Goal: Task Accomplishment & Management: Complete application form

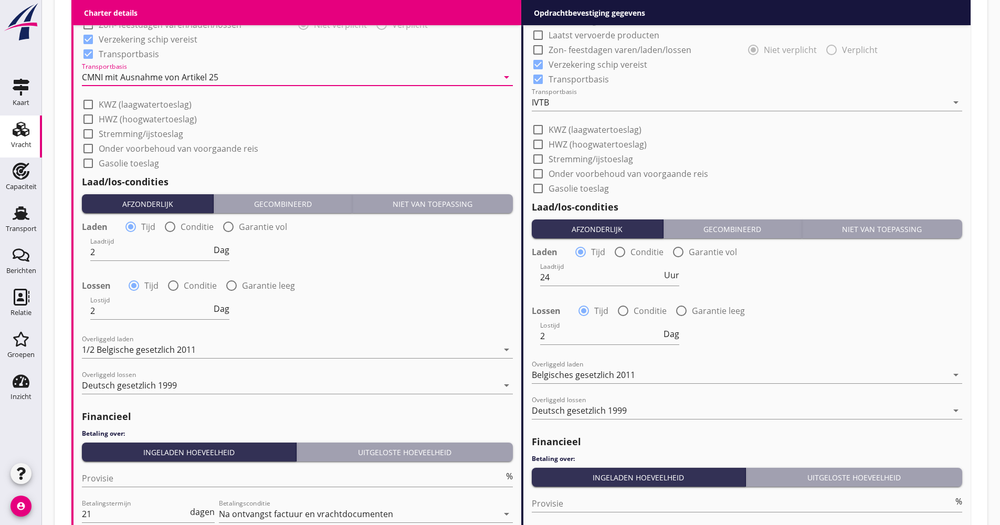
scroll to position [1088, 0]
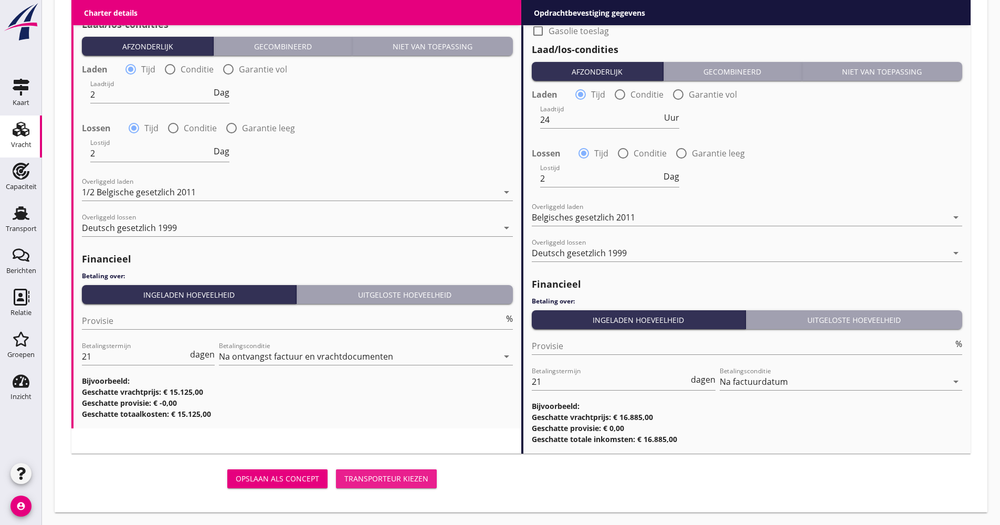
click at [376, 469] on button "Transporteur kiezen" at bounding box center [386, 478] width 101 height 19
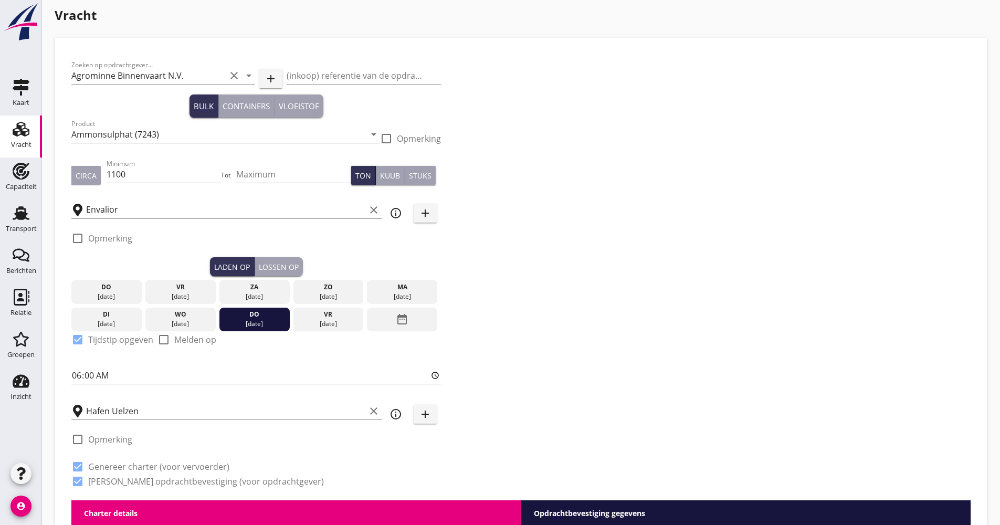
scroll to position [0, 0]
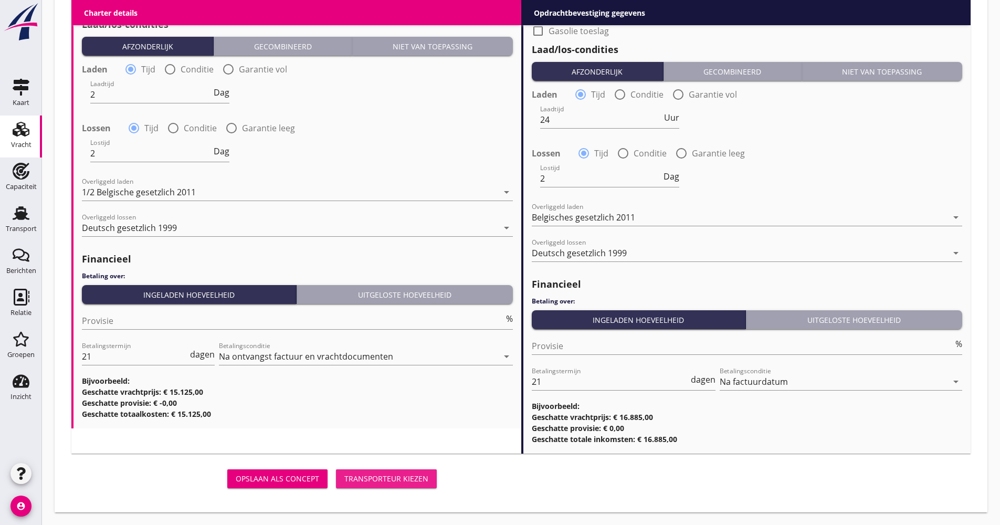
click at [388, 472] on button "Transporteur kiezen" at bounding box center [386, 478] width 101 height 19
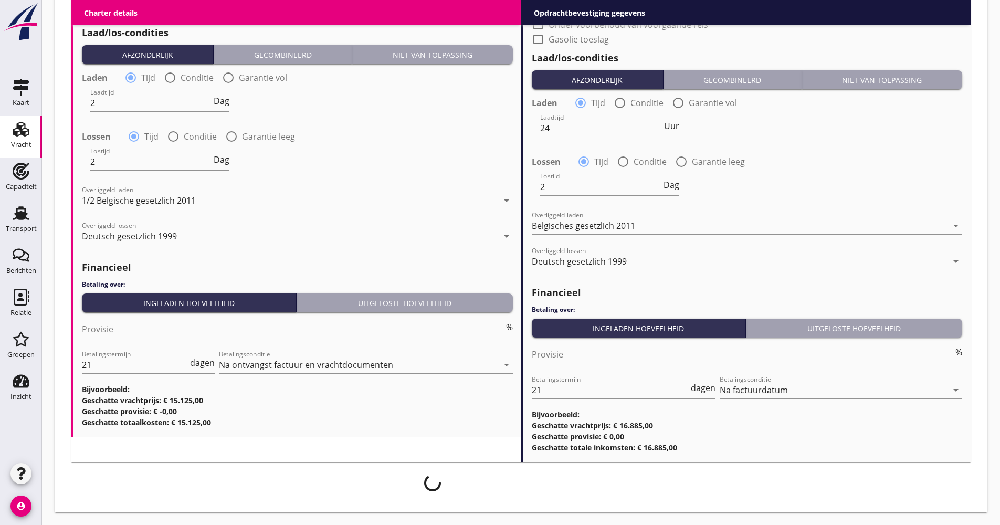
scroll to position [1088, 0]
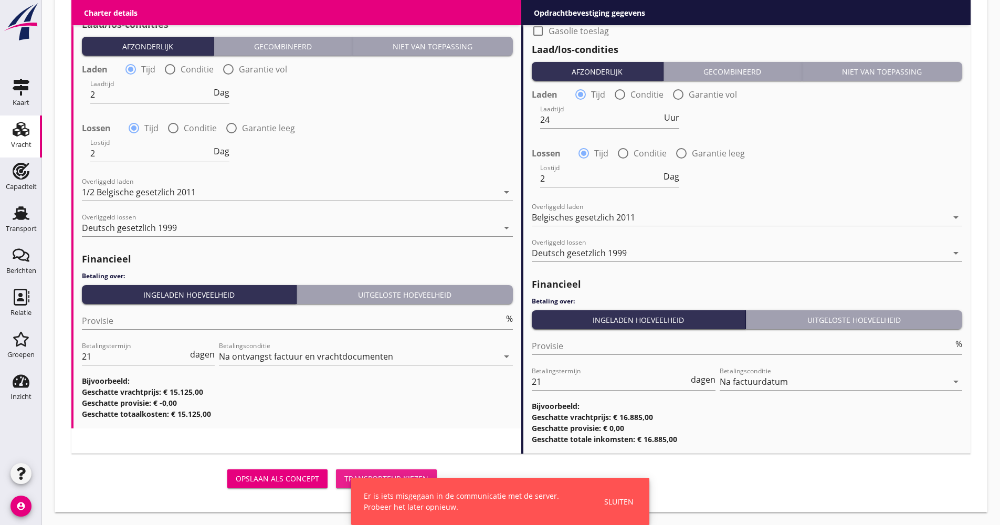
click at [388, 472] on button "Transporteur kiezen" at bounding box center [386, 478] width 101 height 19
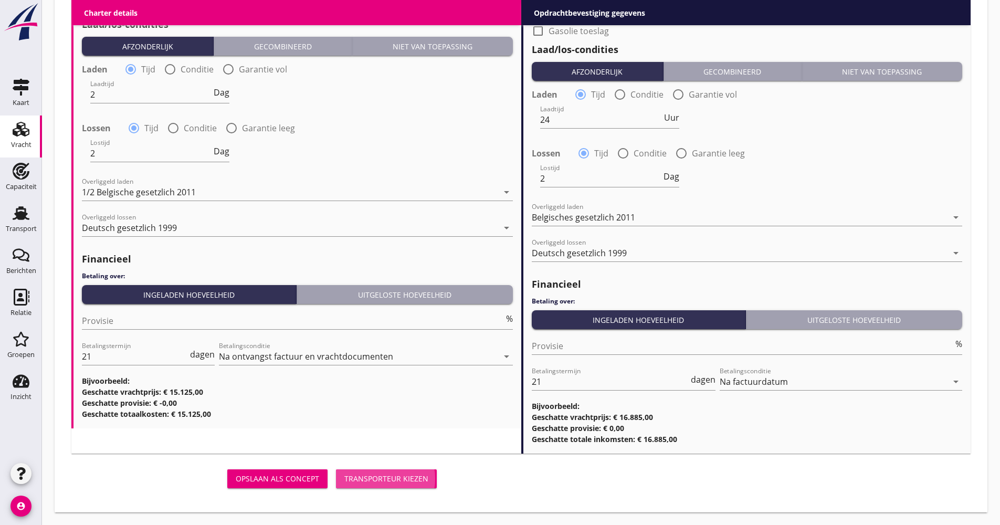
click at [398, 473] on div "Transporteur kiezen" at bounding box center [386, 478] width 84 height 11
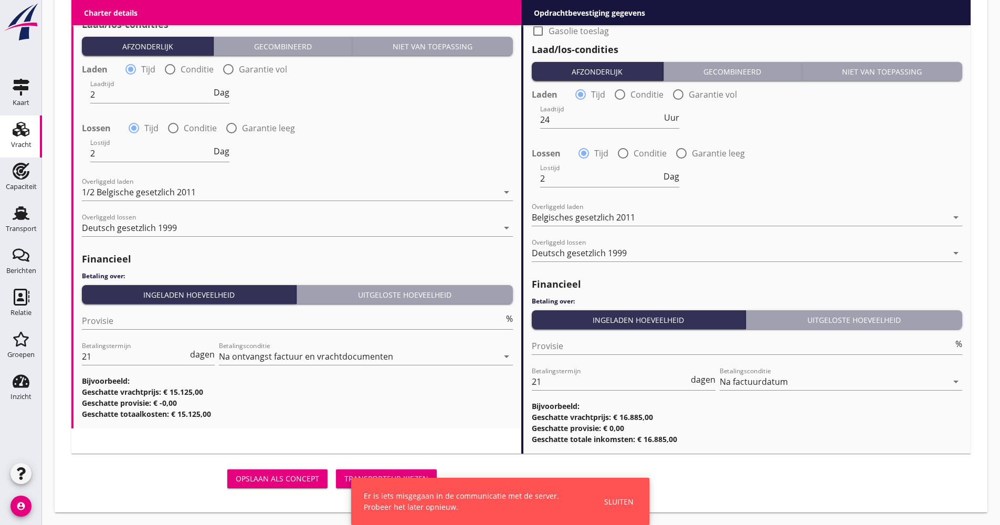
click at [29, 472] on div "button" at bounding box center [20, 473] width 21 height 21
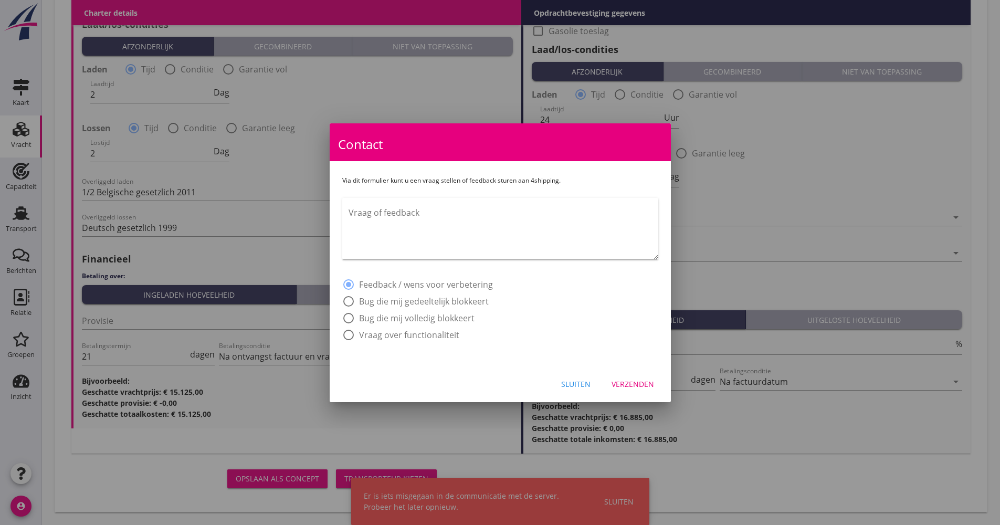
click at [411, 225] on textarea "Vraag of feedback" at bounding box center [503, 231] width 310 height 55
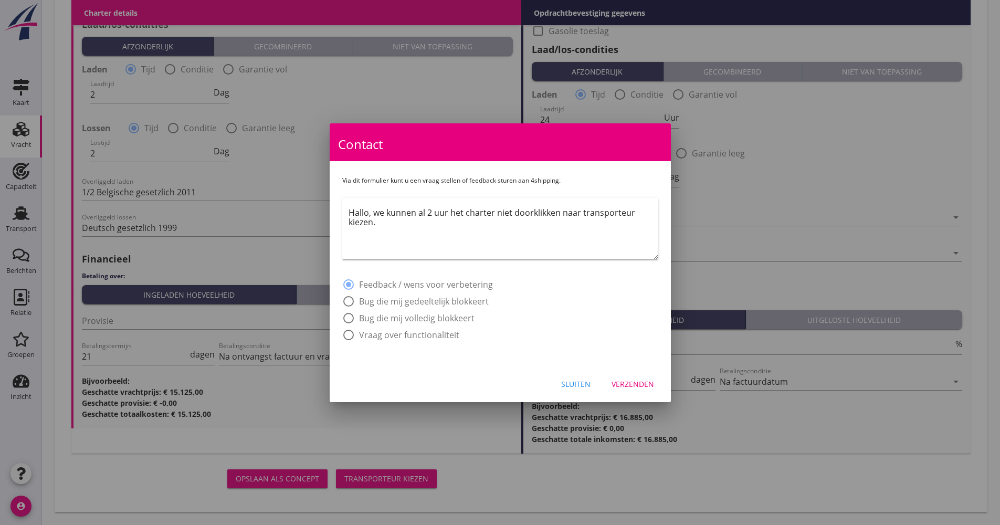
type textarea "Hallo, we kunnen al 2 uur het charter niet doorklikken naar transporteur kiezen."
click at [460, 317] on label "Bug die mij volledig blokkeert" at bounding box center [416, 318] width 115 height 10
radio input "false"
radio input "true"
drag, startPoint x: 636, startPoint y: 381, endPoint x: 631, endPoint y: 378, distance: 5.4
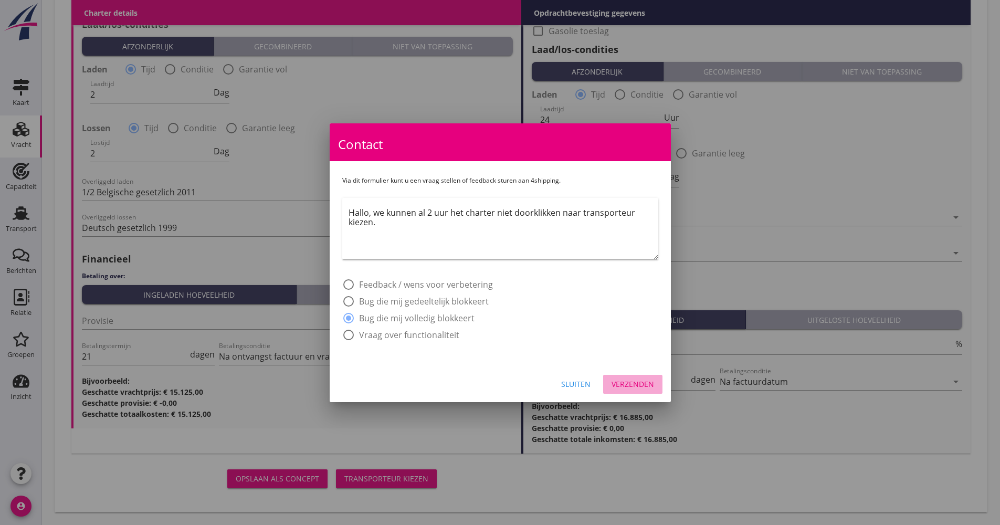
click at [635, 381] on div "Verzenden" at bounding box center [632, 383] width 43 height 11
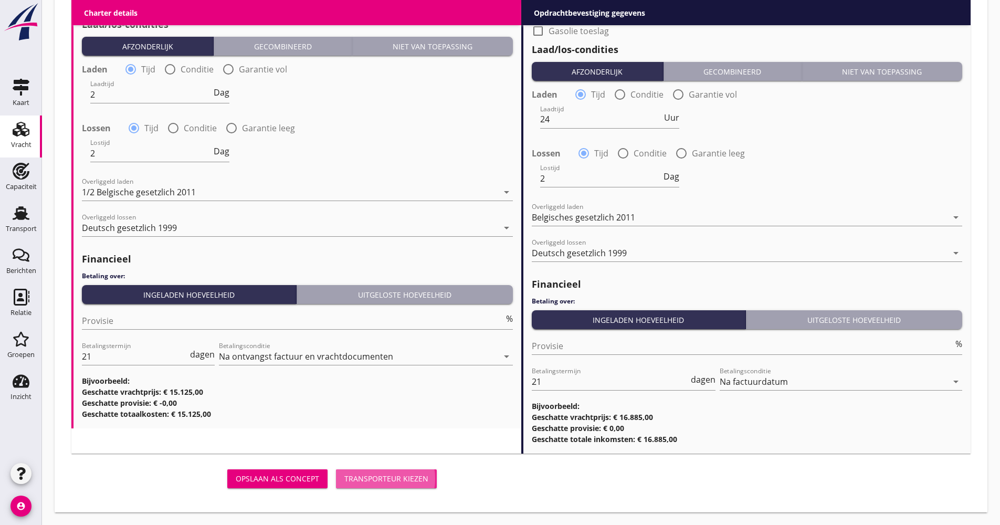
click at [417, 484] on button "Transporteur kiezen" at bounding box center [386, 478] width 101 height 19
click at [264, 487] on button "Opslaan als concept" at bounding box center [277, 478] width 100 height 19
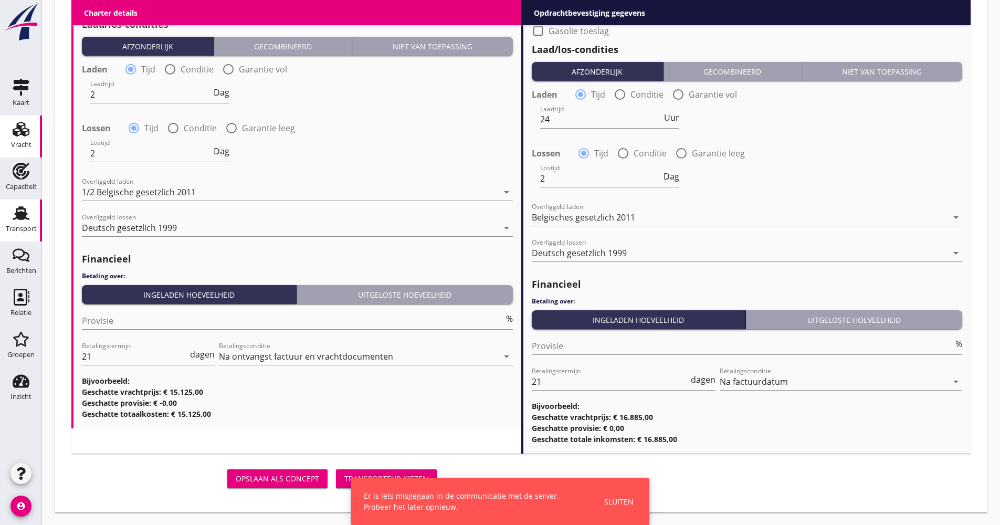
click at [8, 214] on div "Transport" at bounding box center [20, 213] width 25 height 17
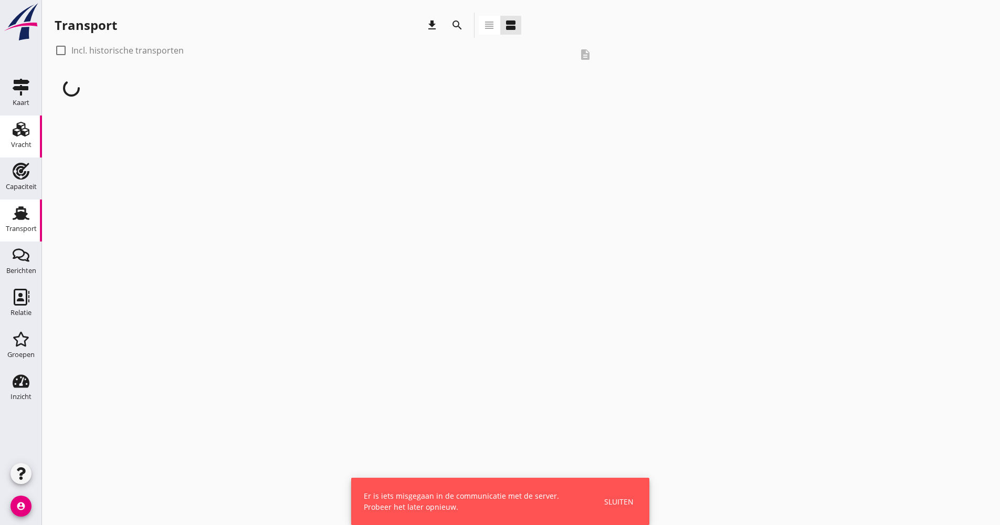
click at [9, 132] on div "Vracht" at bounding box center [20, 129] width 25 height 17
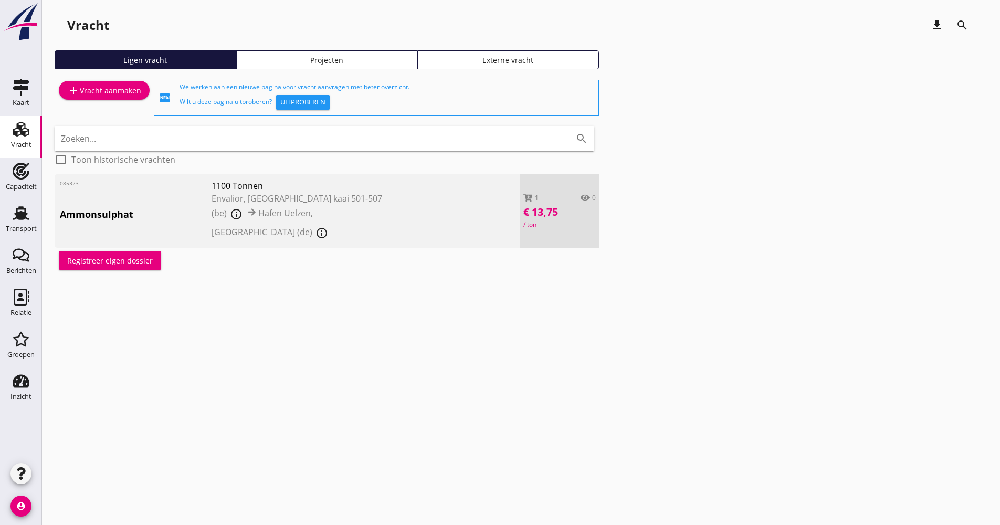
click at [241, 195] on span "Envalior, [GEOGRAPHIC_DATA] kaai 501-507 (be)" at bounding box center [297, 206] width 171 height 26
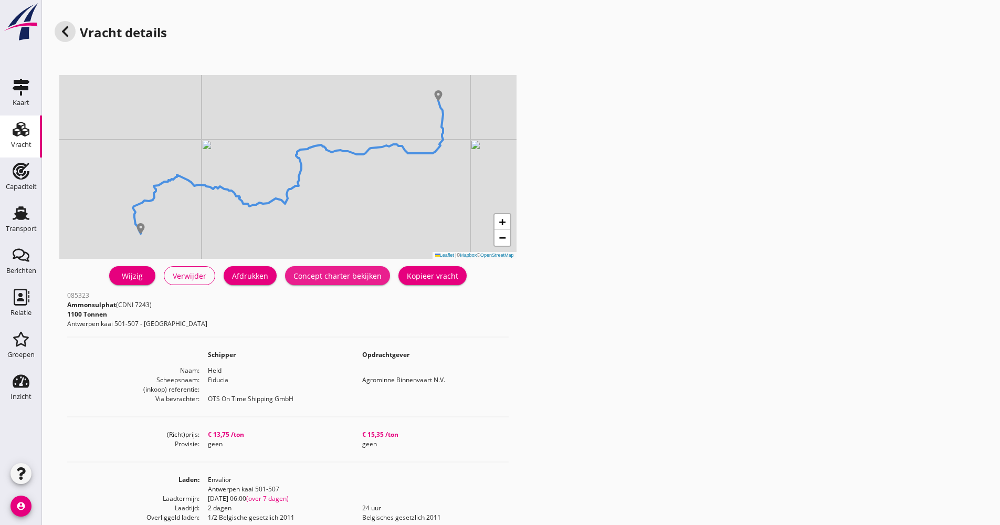
click at [328, 274] on div "Concept charter bekijken" at bounding box center [337, 275] width 88 height 11
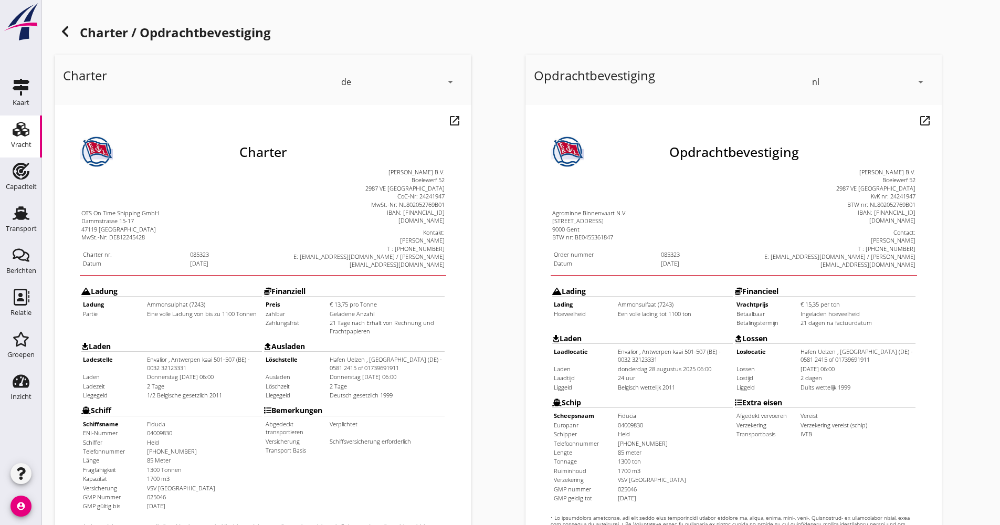
click at [54, 26] on div "Charter / Opdrachtbevestiging Charter de arrow_drop_down open_in_new Pas aan Do…" at bounding box center [521, 388] width 958 height 777
click at [65, 31] on icon at bounding box center [65, 31] width 13 height 13
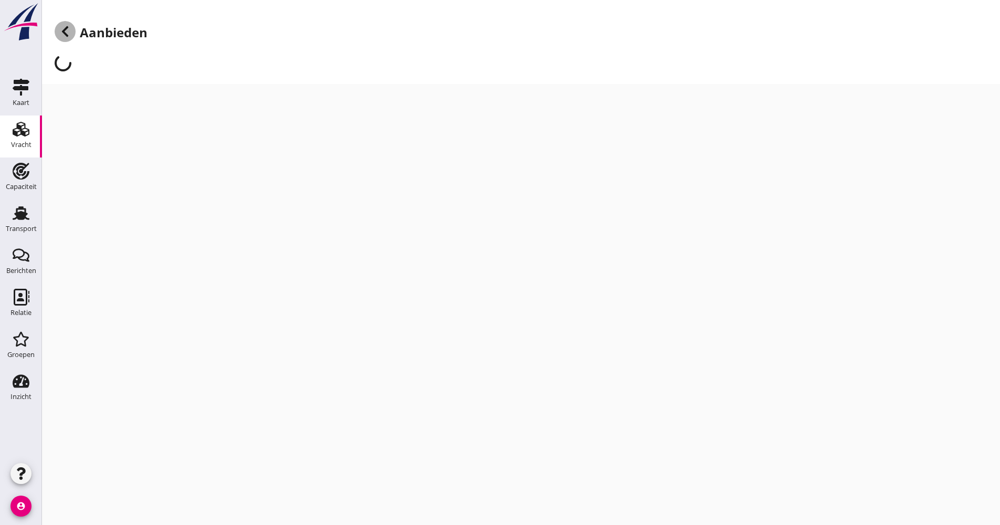
click at [65, 31] on icon at bounding box center [65, 31] width 13 height 13
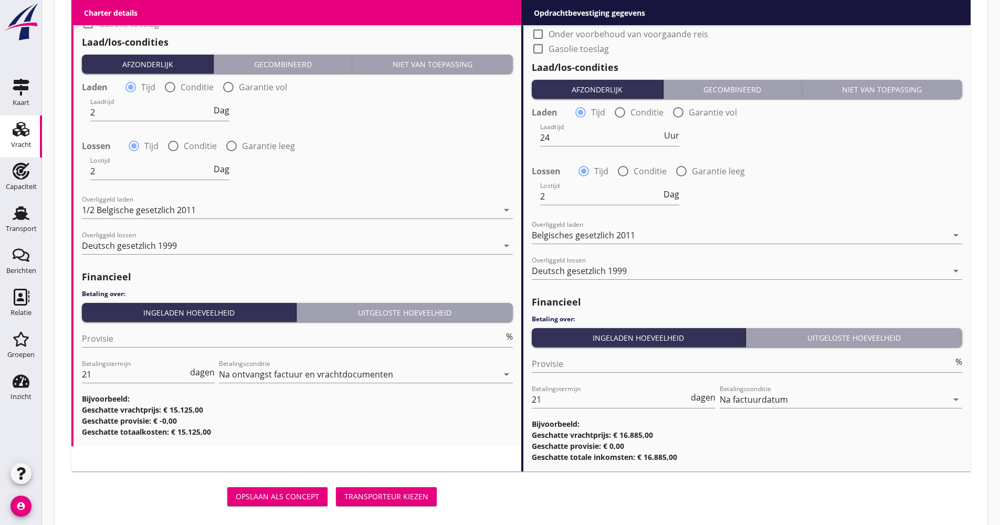
scroll to position [1088, 0]
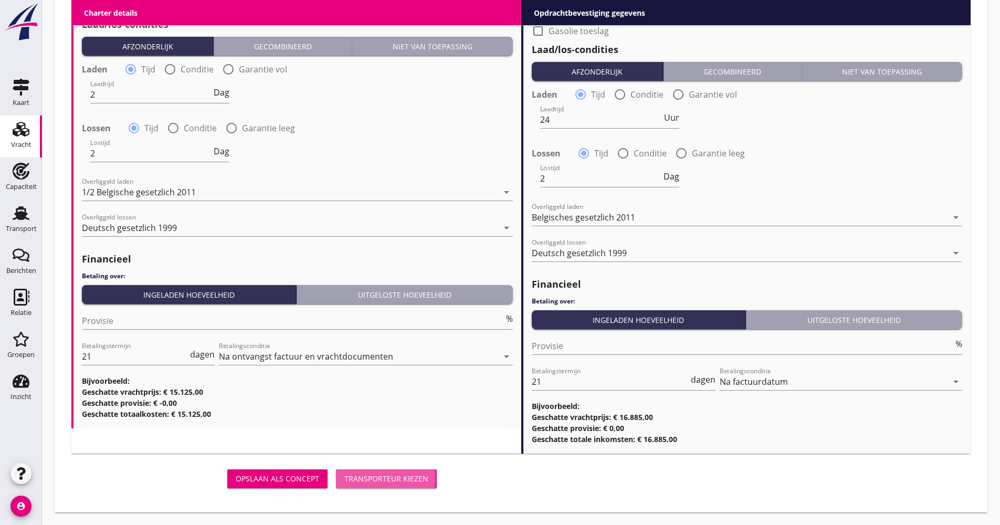
click at [369, 481] on div "Transporteur kiezen" at bounding box center [386, 478] width 84 height 11
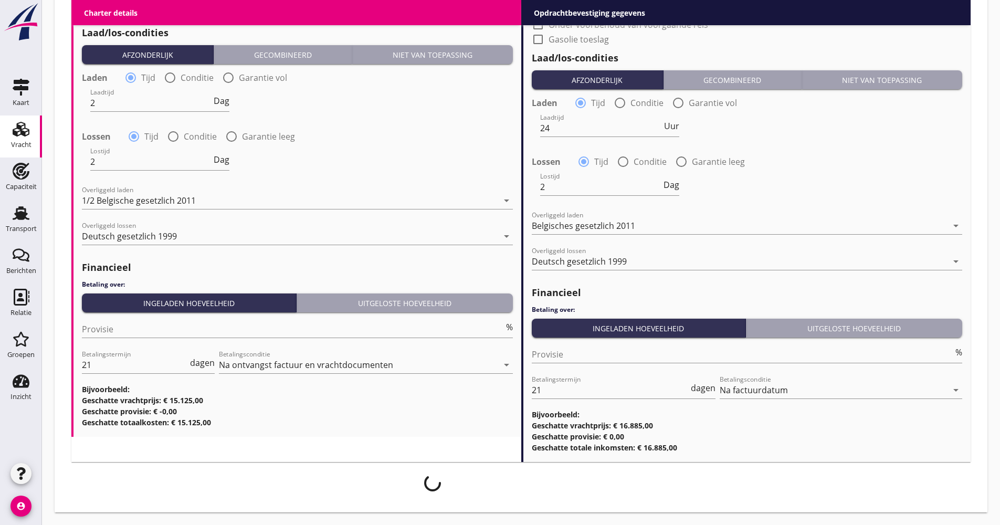
scroll to position [1080, 0]
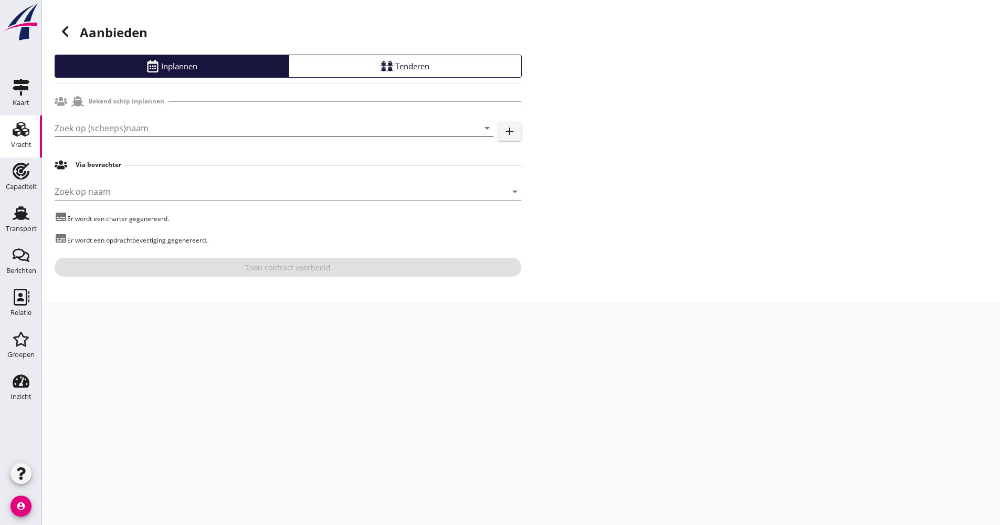
click at [122, 127] on input "Zoek op (scheeps)naam" at bounding box center [259, 128] width 409 height 17
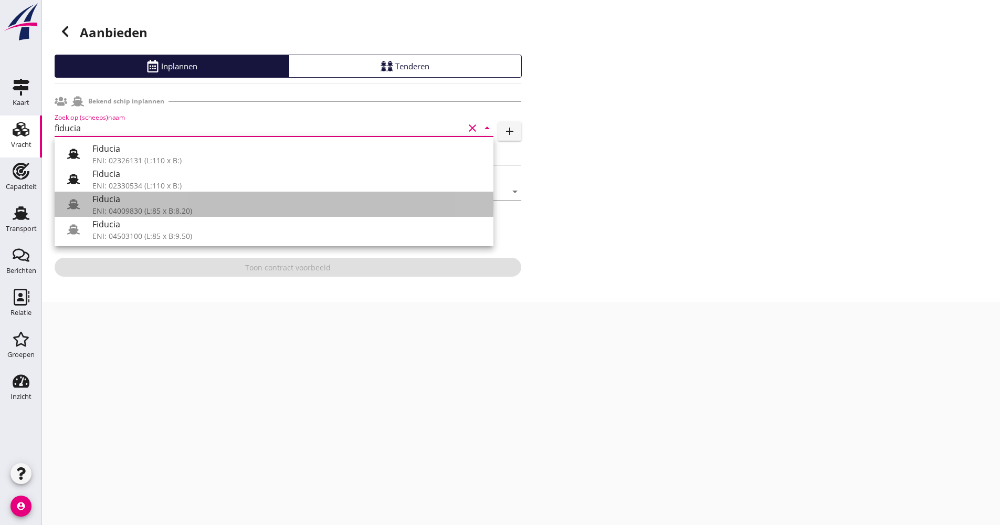
click at [115, 213] on div "ENI: 04009830 (L:85 x B:8.20)" at bounding box center [288, 210] width 393 height 11
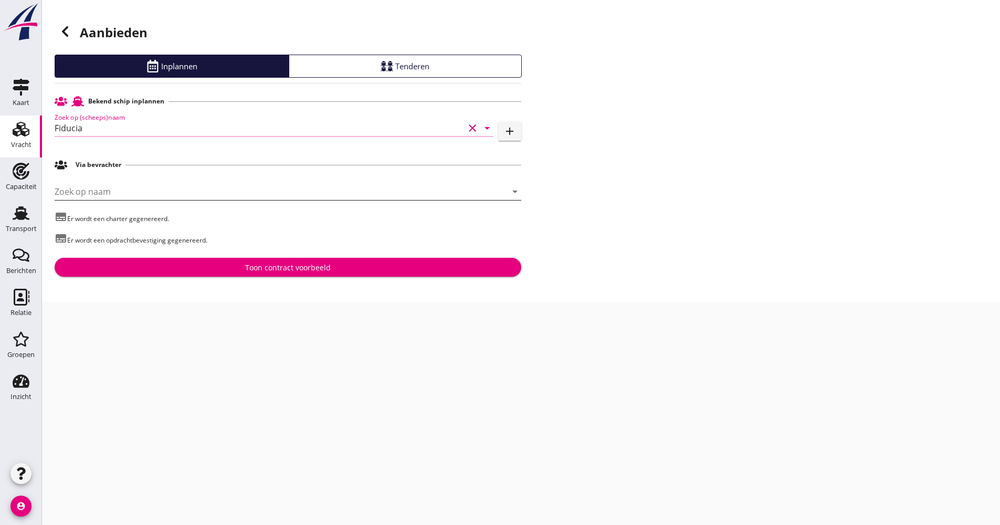
type input "Fiducia"
click at [122, 194] on input "Zoek op naam" at bounding box center [273, 191] width 437 height 17
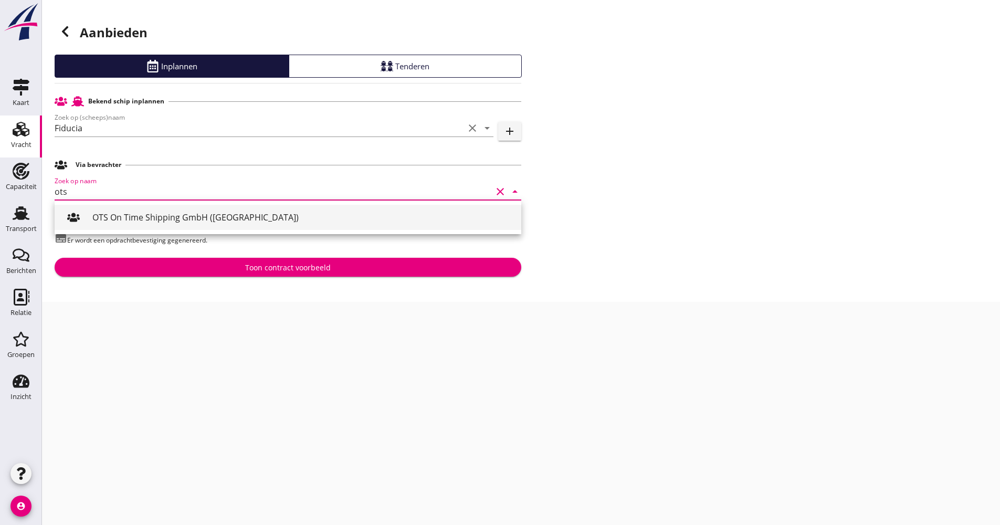
click at [148, 212] on div "OTS On Time Shipping GmbH ([GEOGRAPHIC_DATA])" at bounding box center [302, 217] width 420 height 13
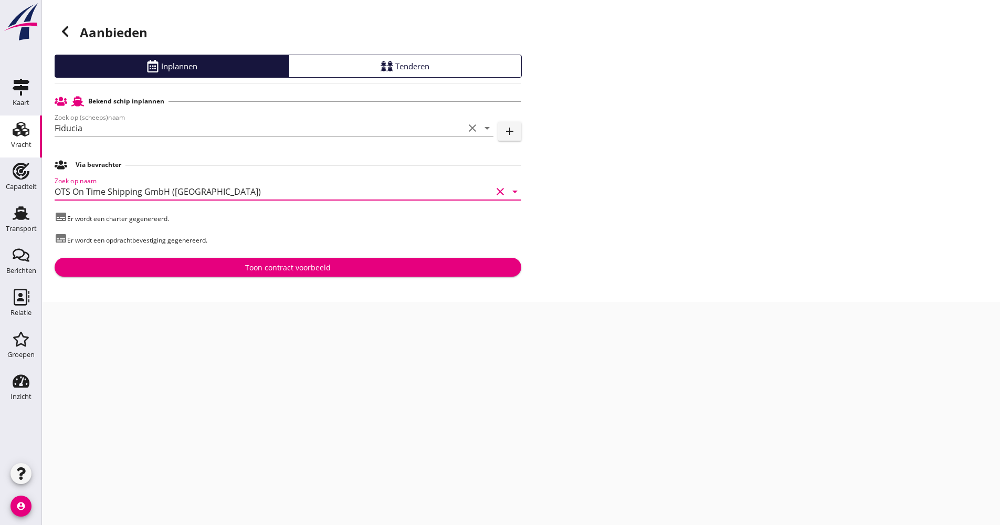
type input "OTS On Time Shipping GmbH ([GEOGRAPHIC_DATA])"
click at [157, 257] on div "Bekend schip inplannen Zoek op (scheeps)naam Fiducia clear arrow_drop_down add …" at bounding box center [288, 183] width 467 height 185
click at [156, 266] on div "Toon contract voorbeeld" at bounding box center [288, 267] width 450 height 11
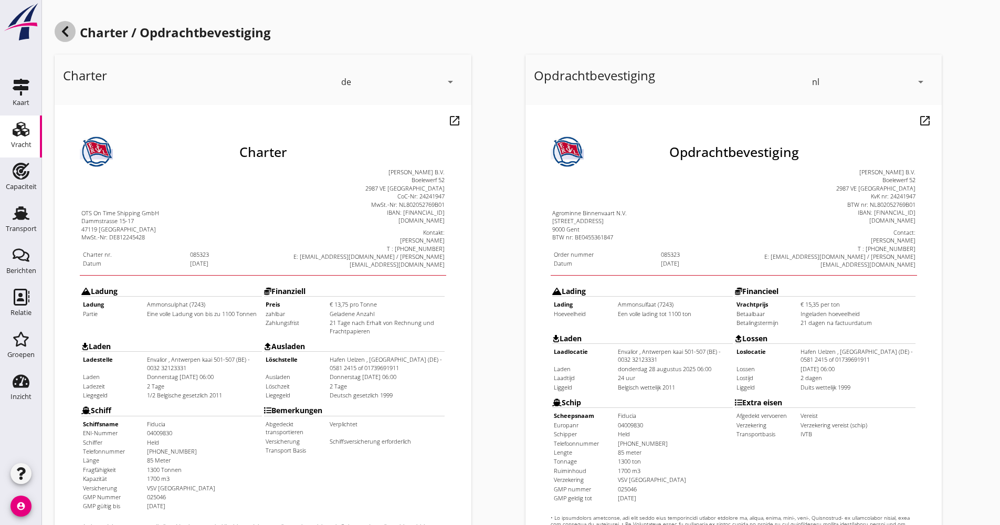
click at [66, 28] on use at bounding box center [65, 31] width 6 height 10
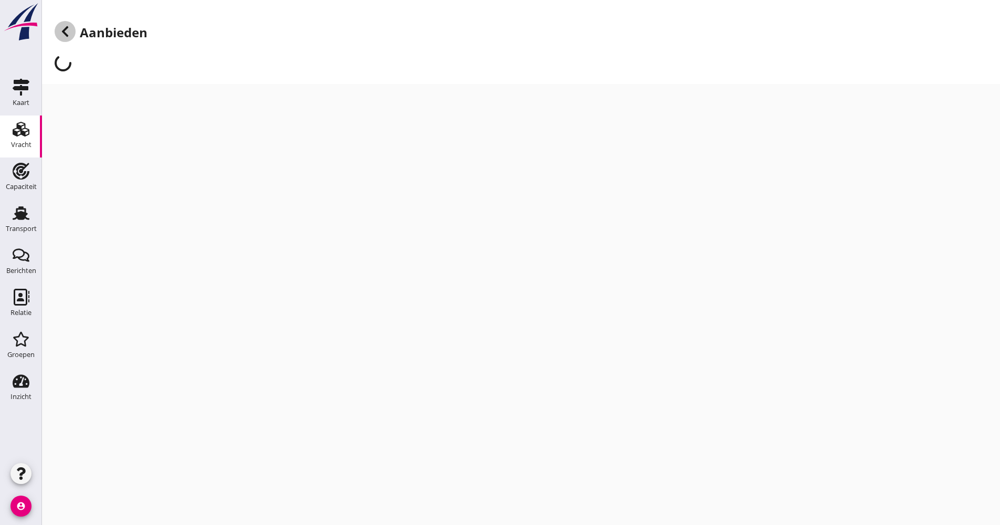
click at [66, 28] on use at bounding box center [65, 31] width 6 height 10
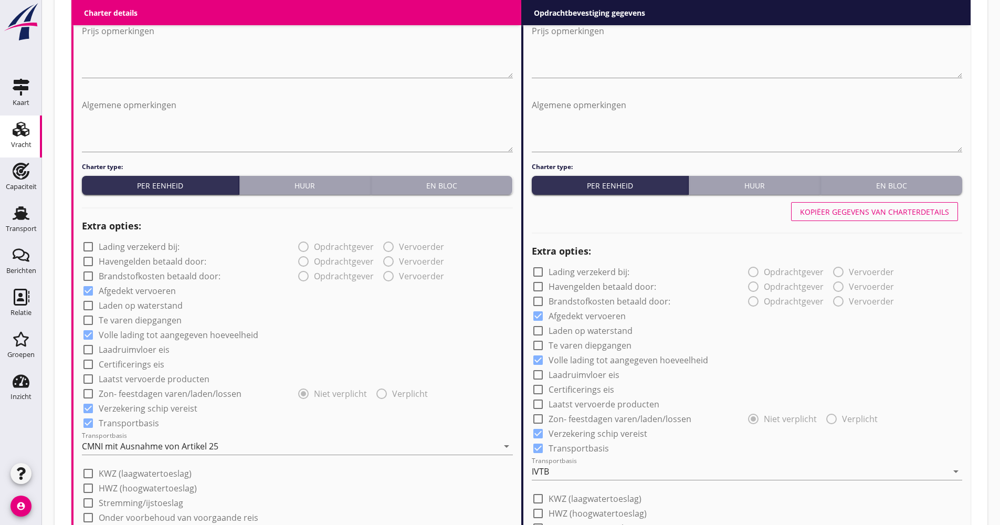
scroll to position [840, 0]
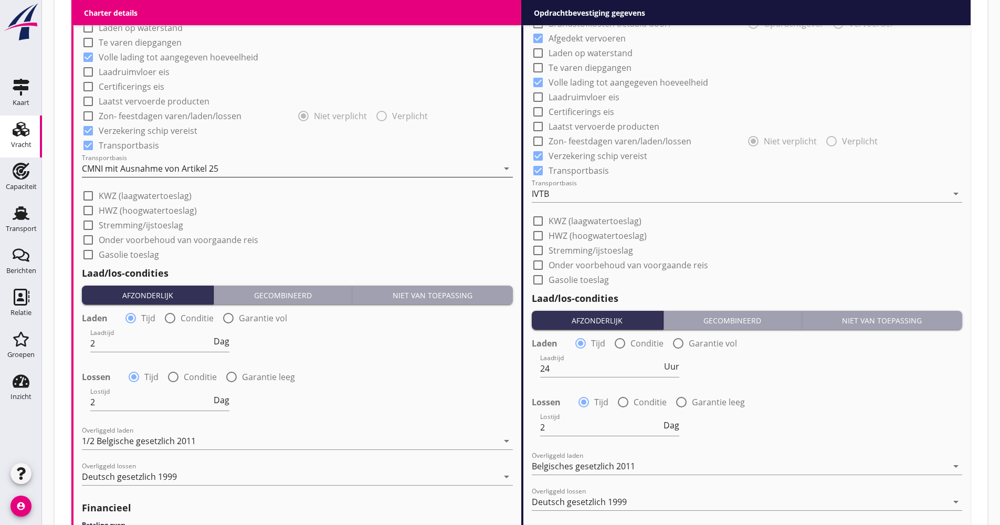
click at [142, 168] on div "CMNI mit Ausnahme von Artikel 25" at bounding box center [150, 168] width 136 height 9
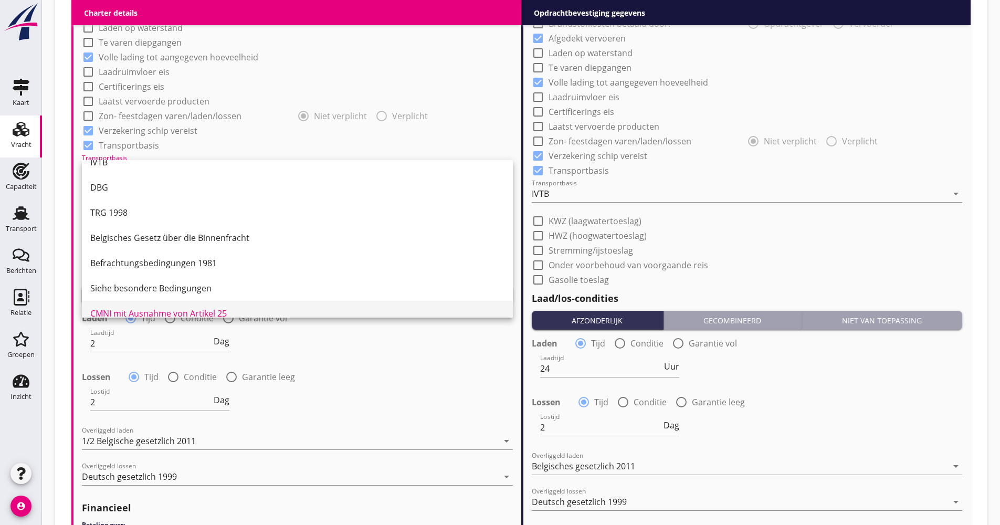
scroll to position [27, 0]
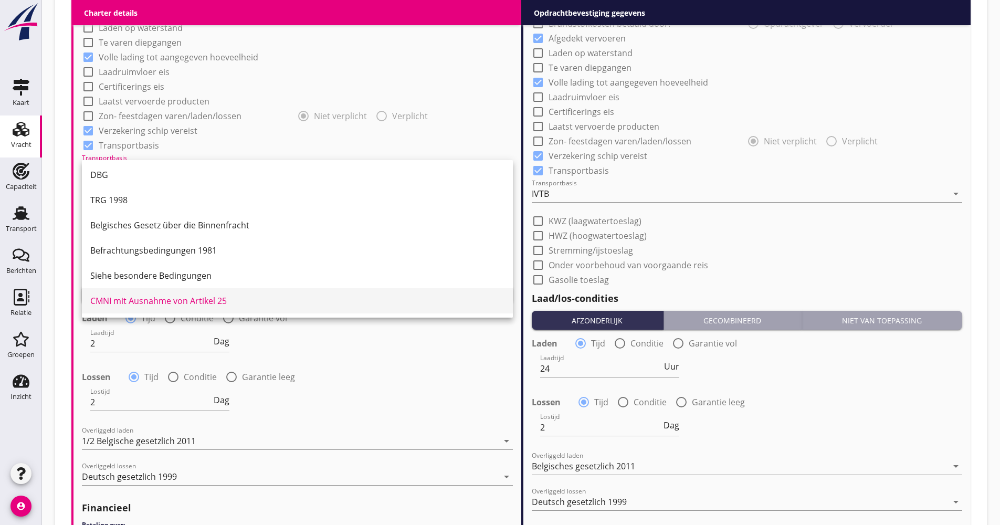
click at [122, 300] on div "CMNI mit Ausnahme von Artikel 25" at bounding box center [297, 300] width 414 height 13
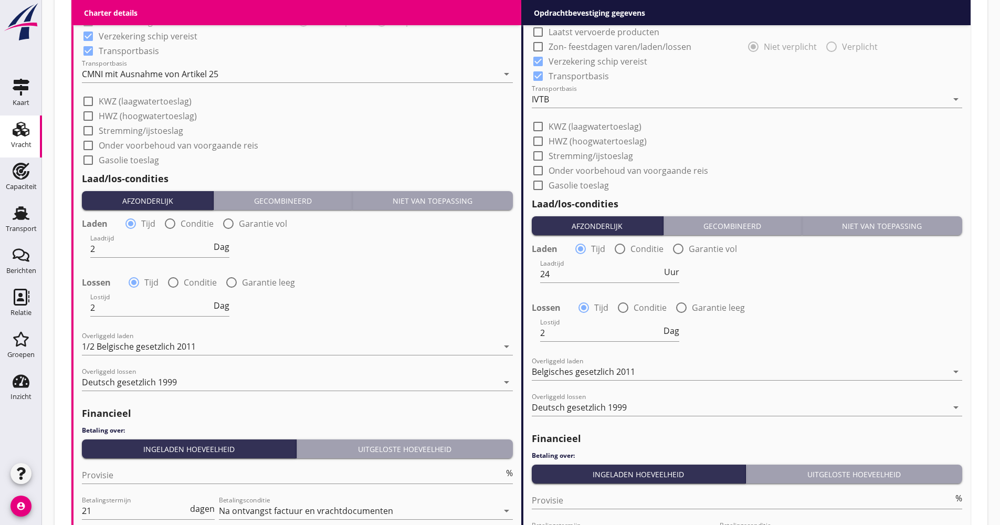
scroll to position [1088, 0]
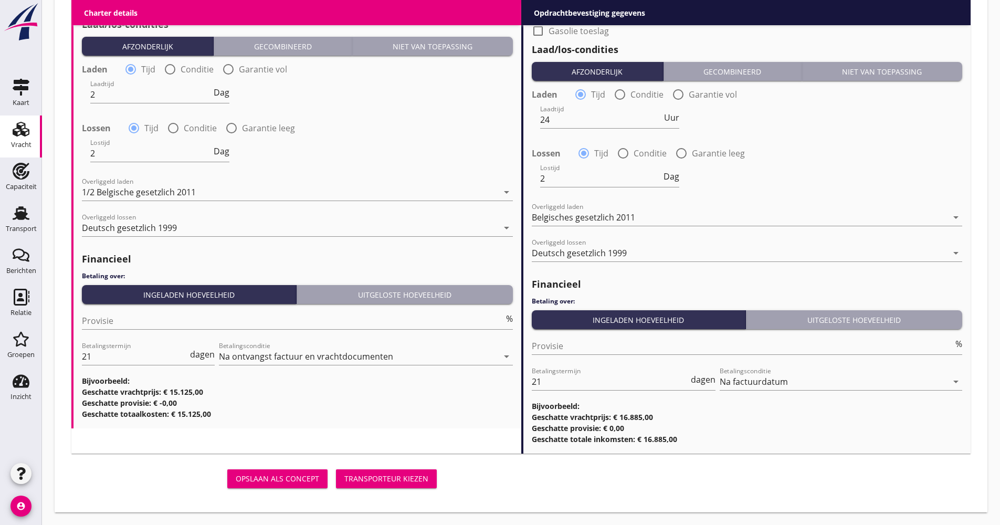
click at [374, 480] on div "Transporteur kiezen" at bounding box center [386, 478] width 84 height 11
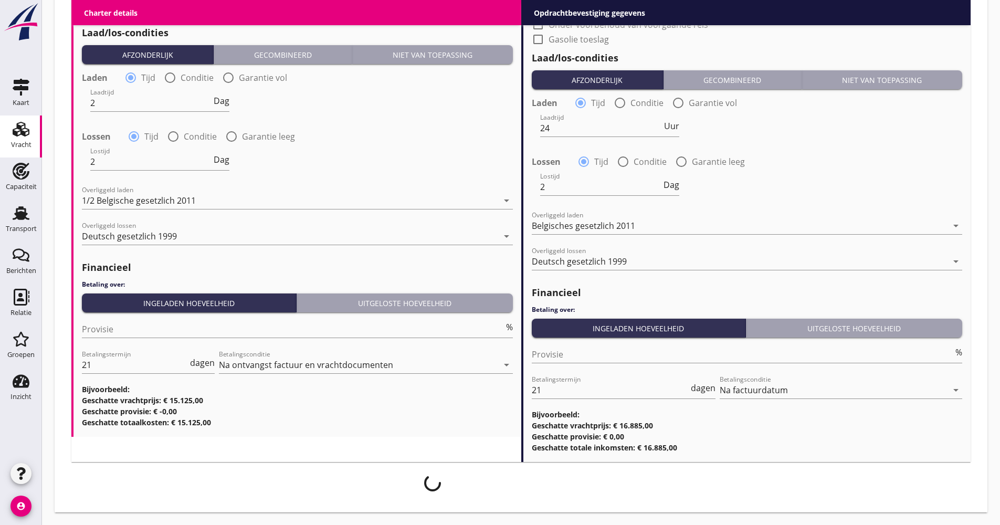
scroll to position [1080, 0]
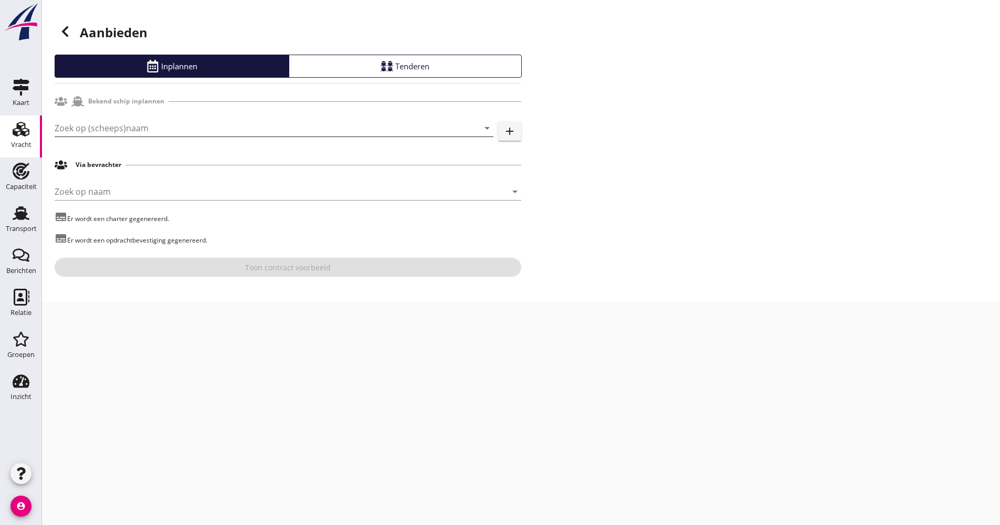
click at [103, 133] on input "Zoek op (scheeps)naam" at bounding box center [259, 128] width 409 height 17
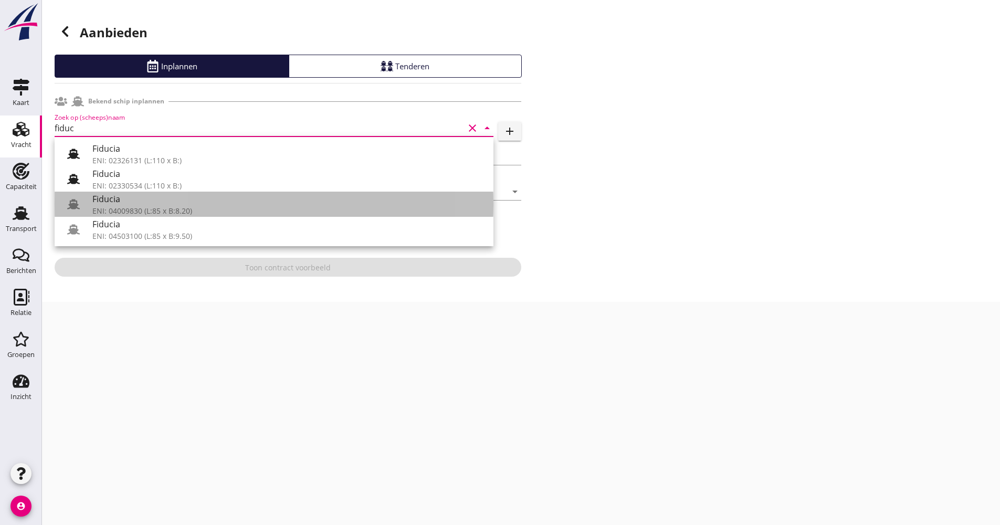
click at [137, 210] on div "ENI: 04009830 (L:85 x B:8.20)" at bounding box center [288, 210] width 393 height 11
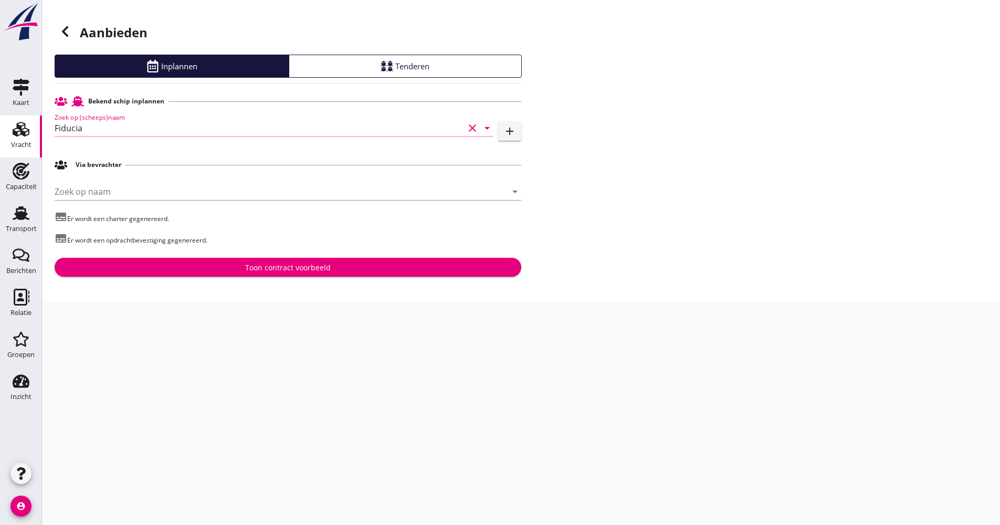
type input "Fiducia"
click at [138, 182] on div "[PERSON_NAME] op naam arrow_drop_down" at bounding box center [288, 194] width 467 height 34
click at [133, 192] on input "Zoek op naam" at bounding box center [273, 191] width 437 height 17
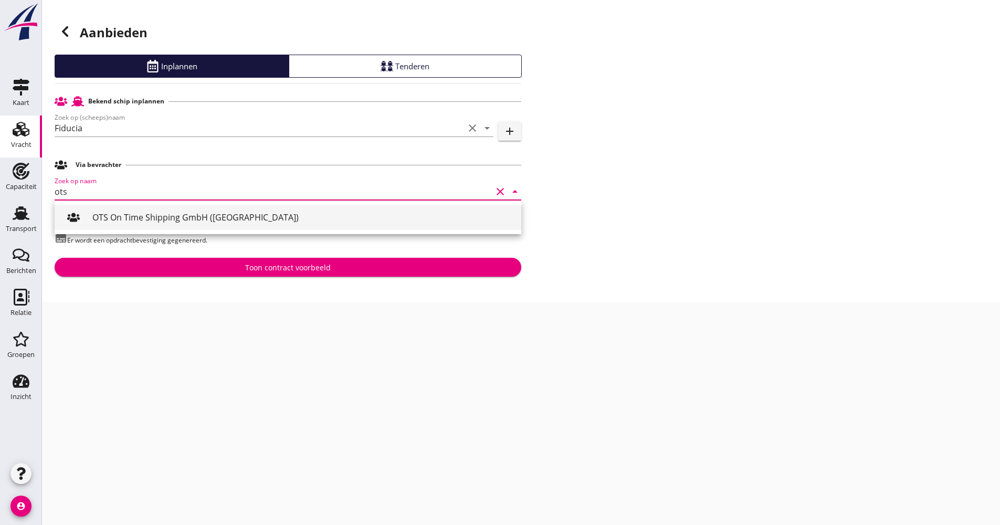
click at [160, 216] on div "OTS On Time Shipping GmbH ([GEOGRAPHIC_DATA])" at bounding box center [302, 217] width 420 height 13
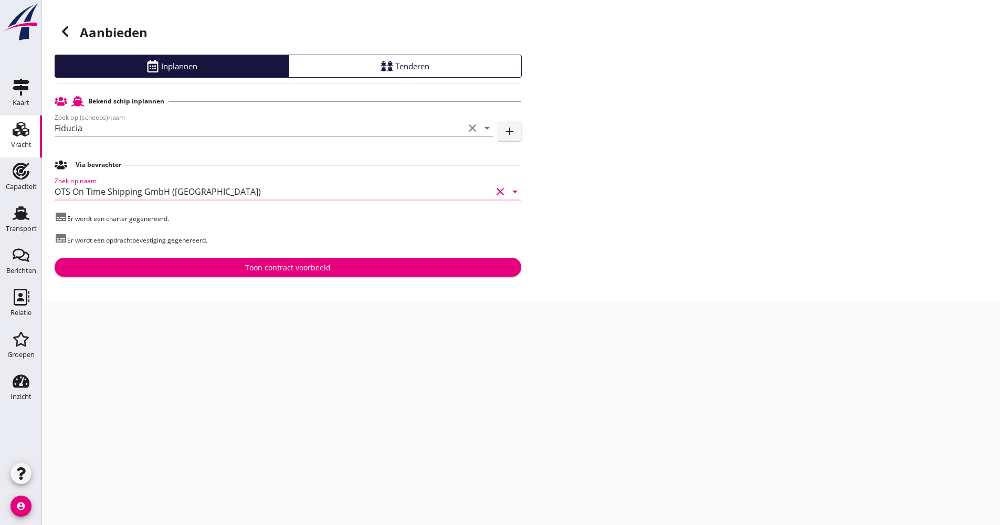
type input "OTS On Time Shipping GmbH ([GEOGRAPHIC_DATA])"
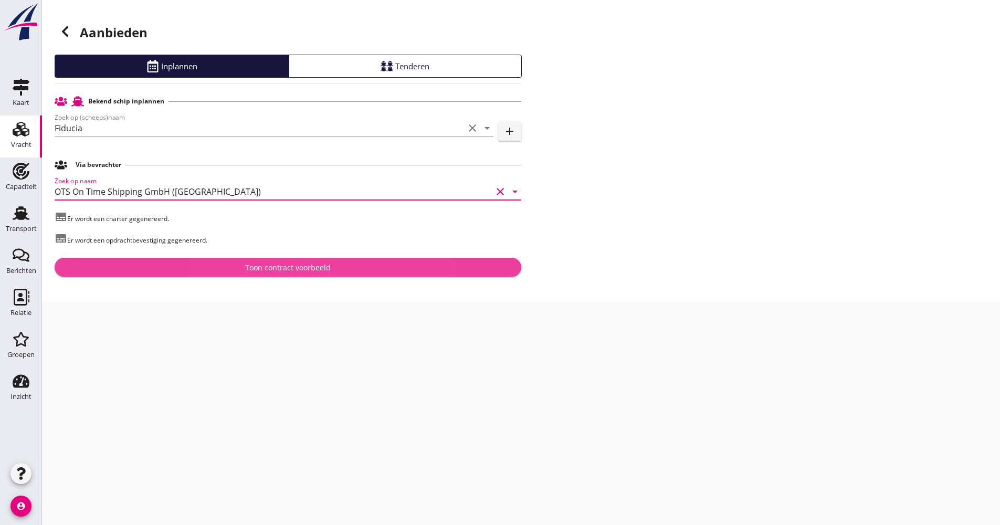
click at [170, 266] on div "Toon contract voorbeeld" at bounding box center [288, 267] width 450 height 11
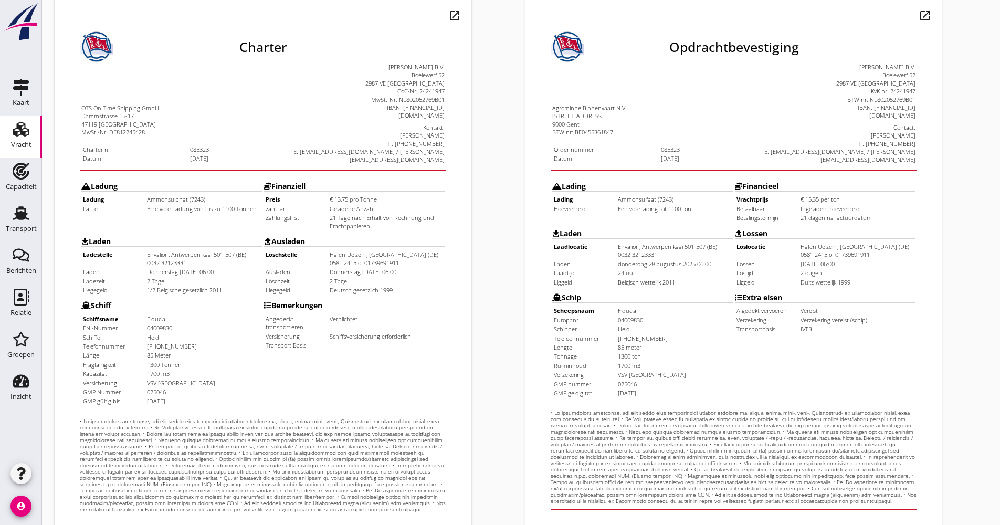
scroll to position [210, 0]
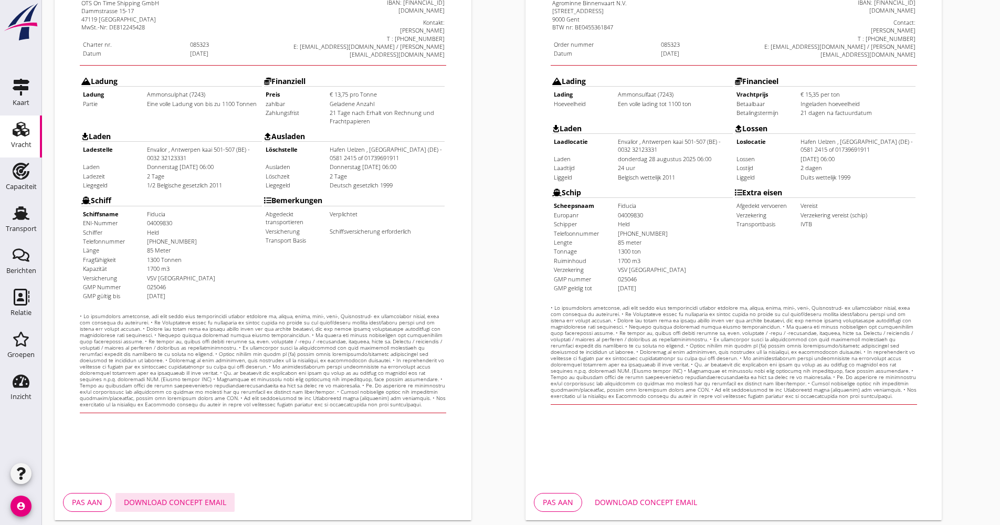
drag, startPoint x: 172, startPoint y: 504, endPoint x: 197, endPoint y: 488, distance: 30.3
click at [172, 503] on div "Download concept email" at bounding box center [175, 501] width 102 height 11
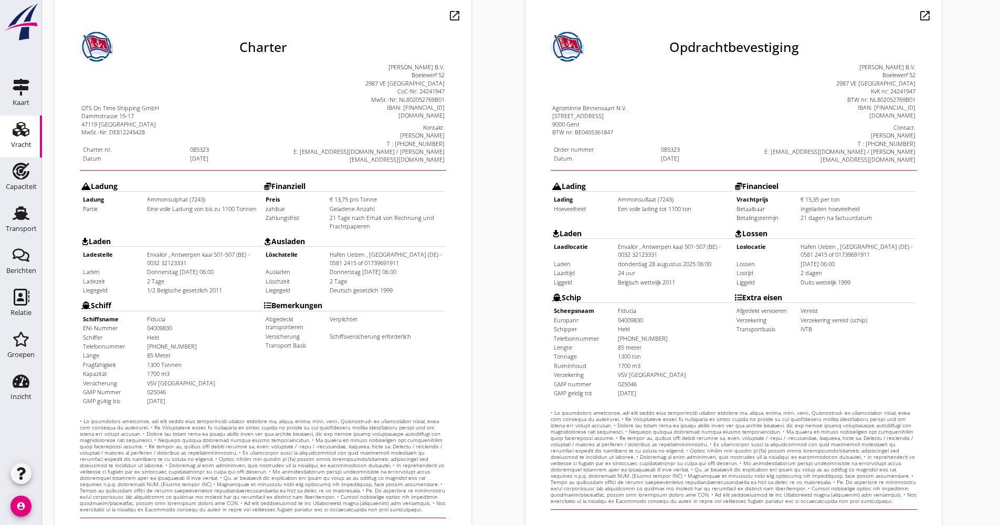
scroll to position [252, 0]
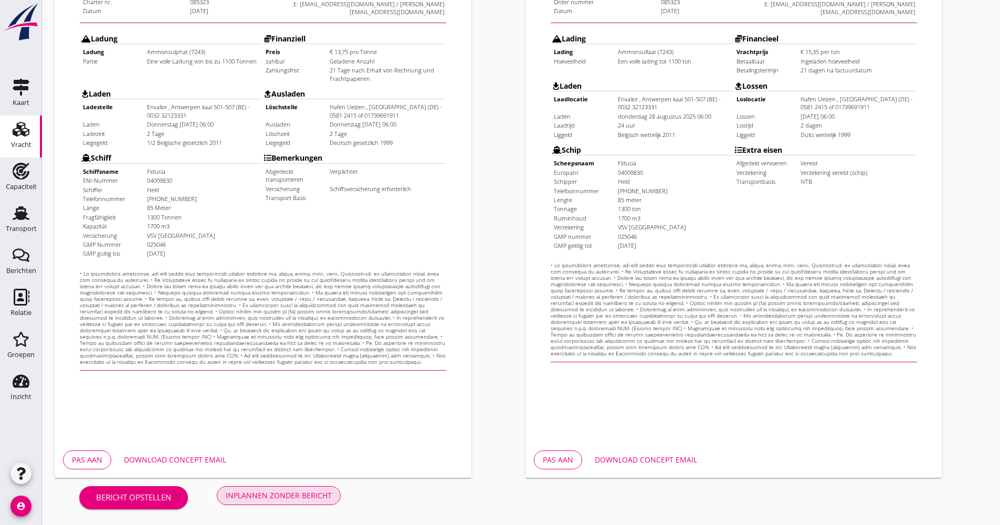
click at [319, 494] on div "Inplannen zonder bericht" at bounding box center [279, 495] width 106 height 11
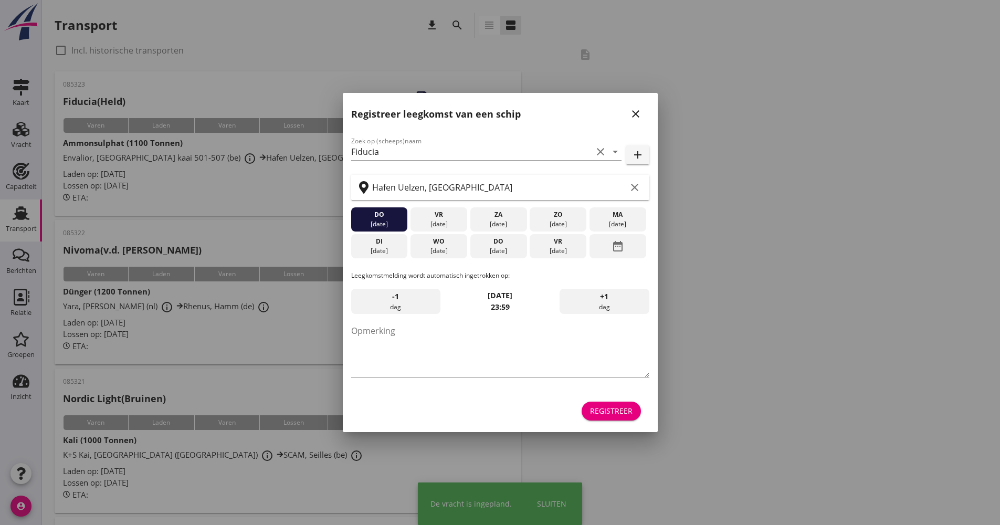
click at [640, 413] on button "Registreer" at bounding box center [611, 410] width 59 height 19
